Goal: Task Accomplishment & Management: Use online tool/utility

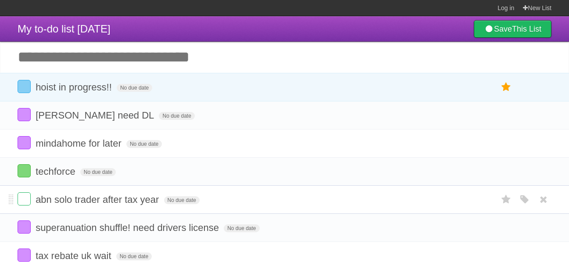
drag, startPoint x: 153, startPoint y: 95, endPoint x: 224, endPoint y: 199, distance: 126.6
click at [212, 103] on li "[PERSON_NAME] need DL No due date White Red Blue Green Purple Orange" at bounding box center [284, 115] width 569 height 29
click at [18, 198] on label at bounding box center [24, 198] width 13 height 13
